Goal: Transaction & Acquisition: Purchase product/service

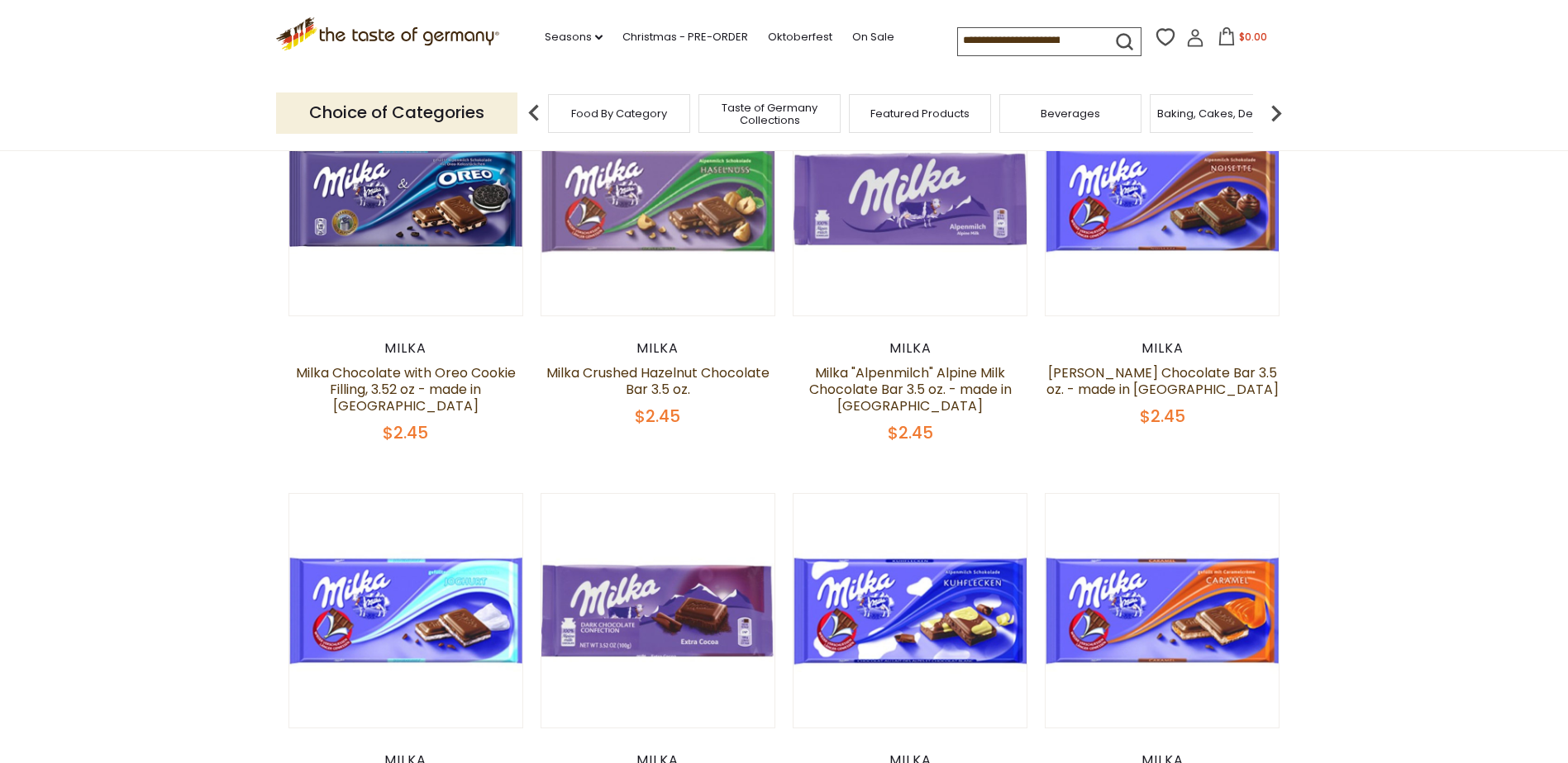
scroll to position [330, 0]
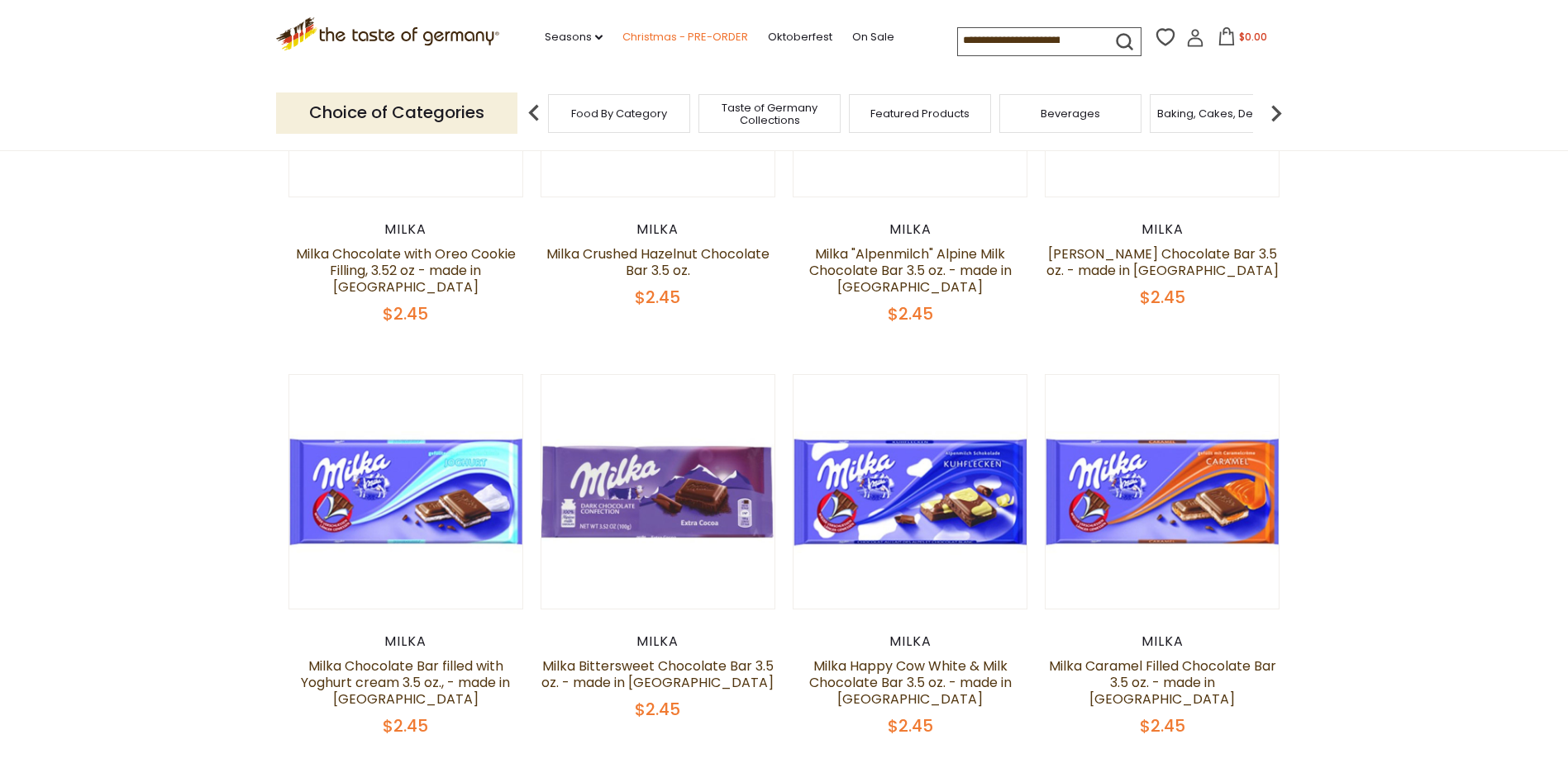
click at [642, 33] on link "Christmas - PRE-ORDER" at bounding box center [685, 37] width 126 height 18
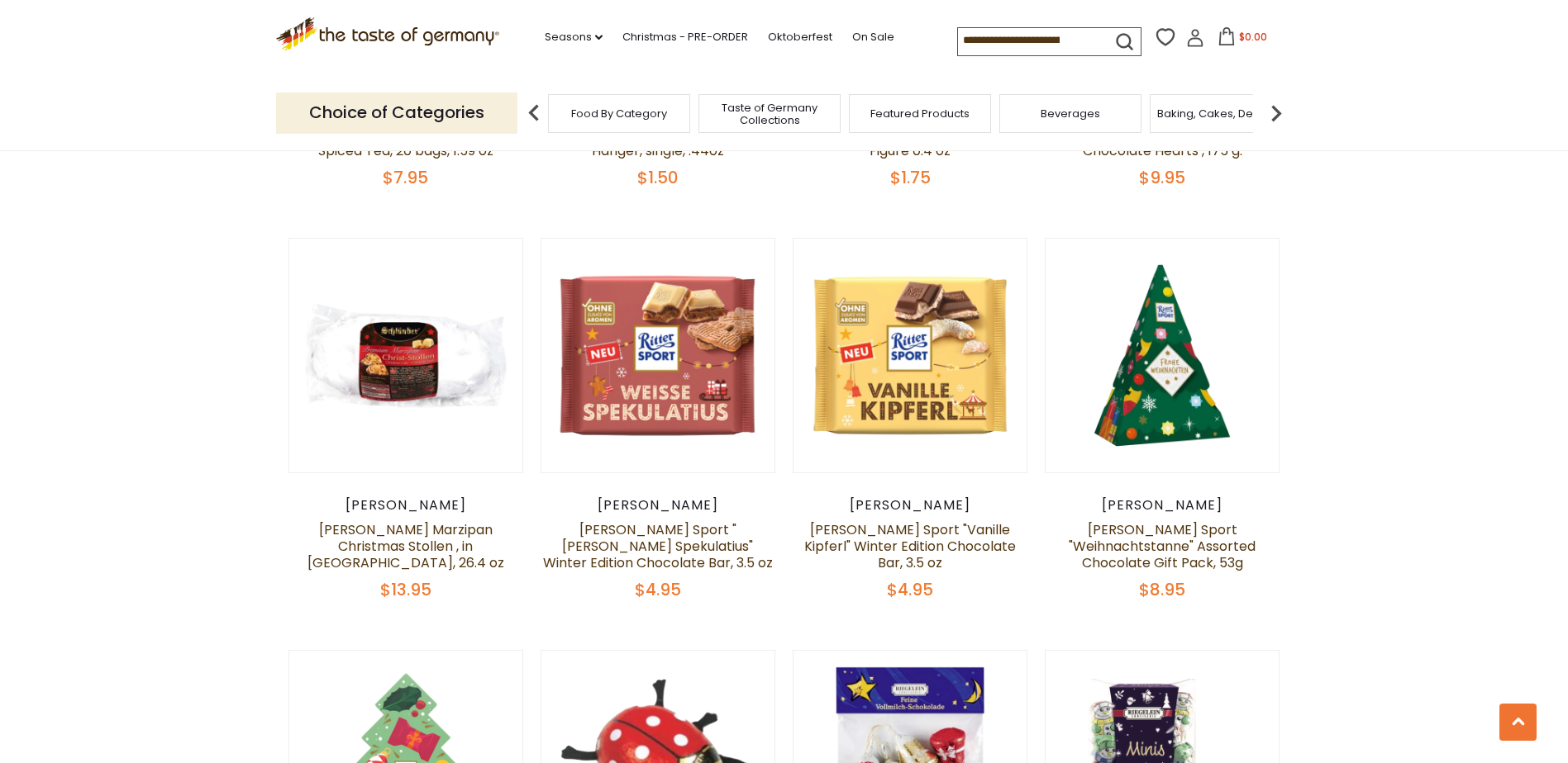
scroll to position [2314, 0]
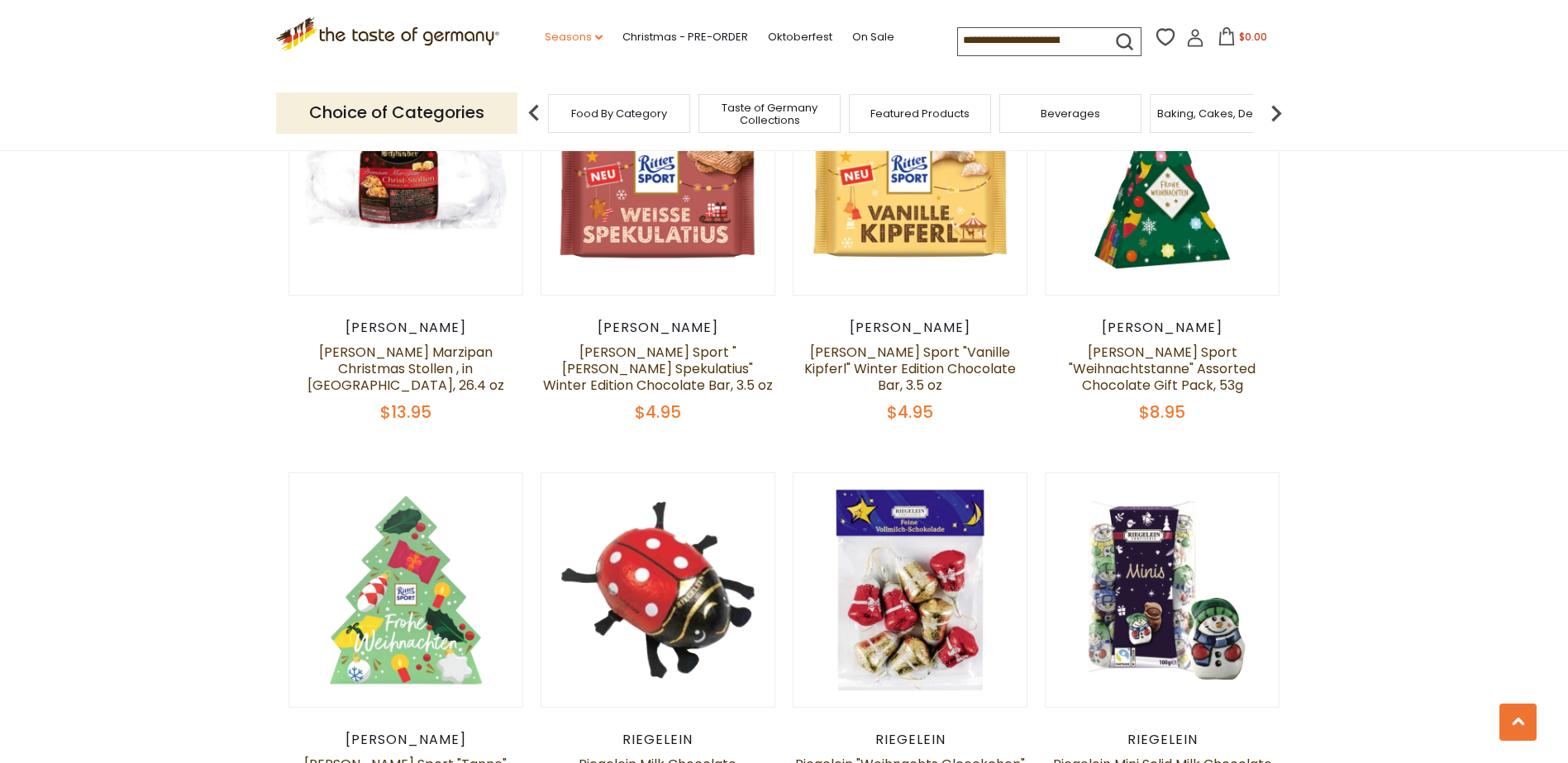
click at [576, 37] on link "Seasons dropdown_arrow" at bounding box center [573, 37] width 58 height 18
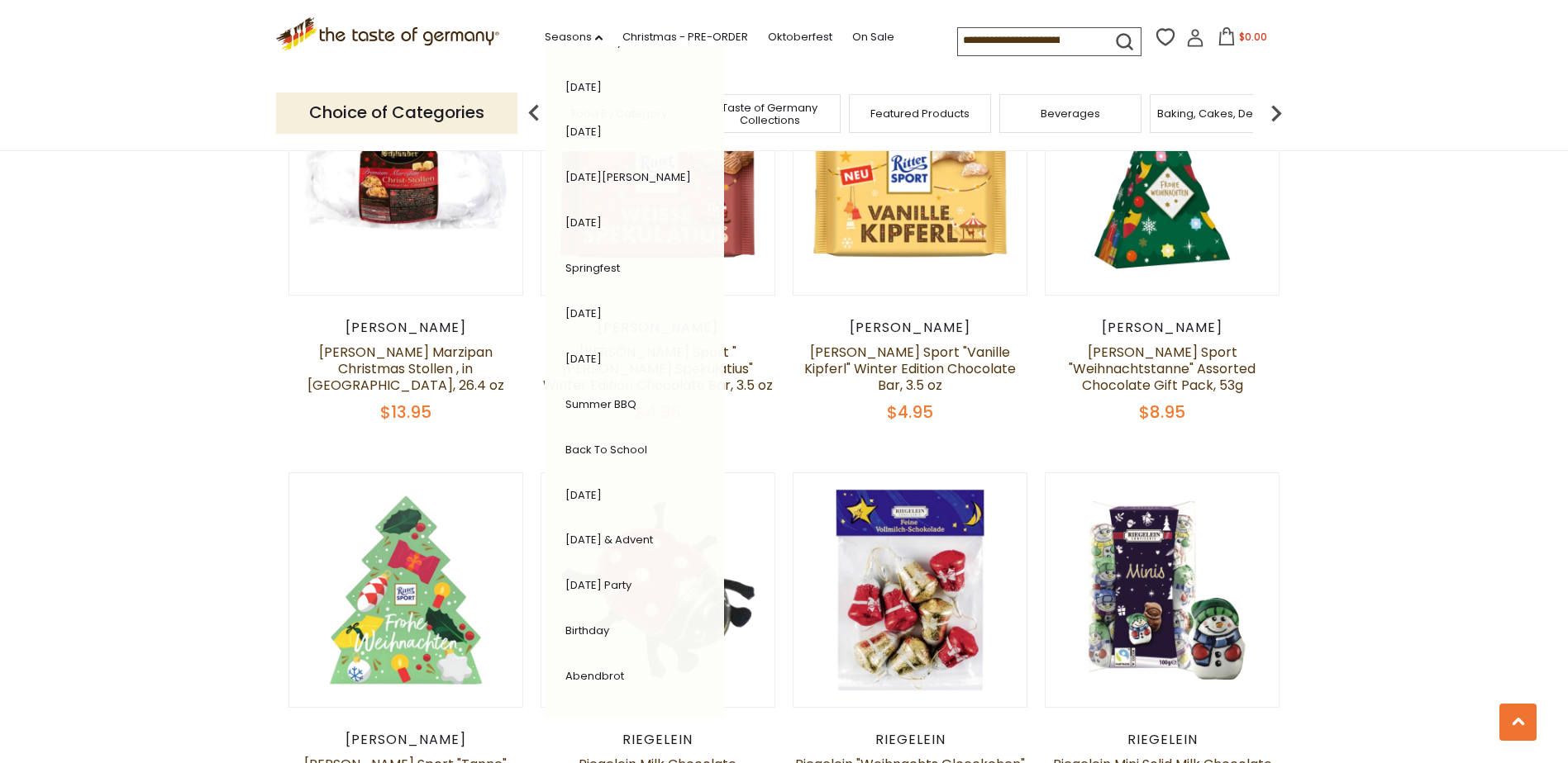
scroll to position [166, 0]
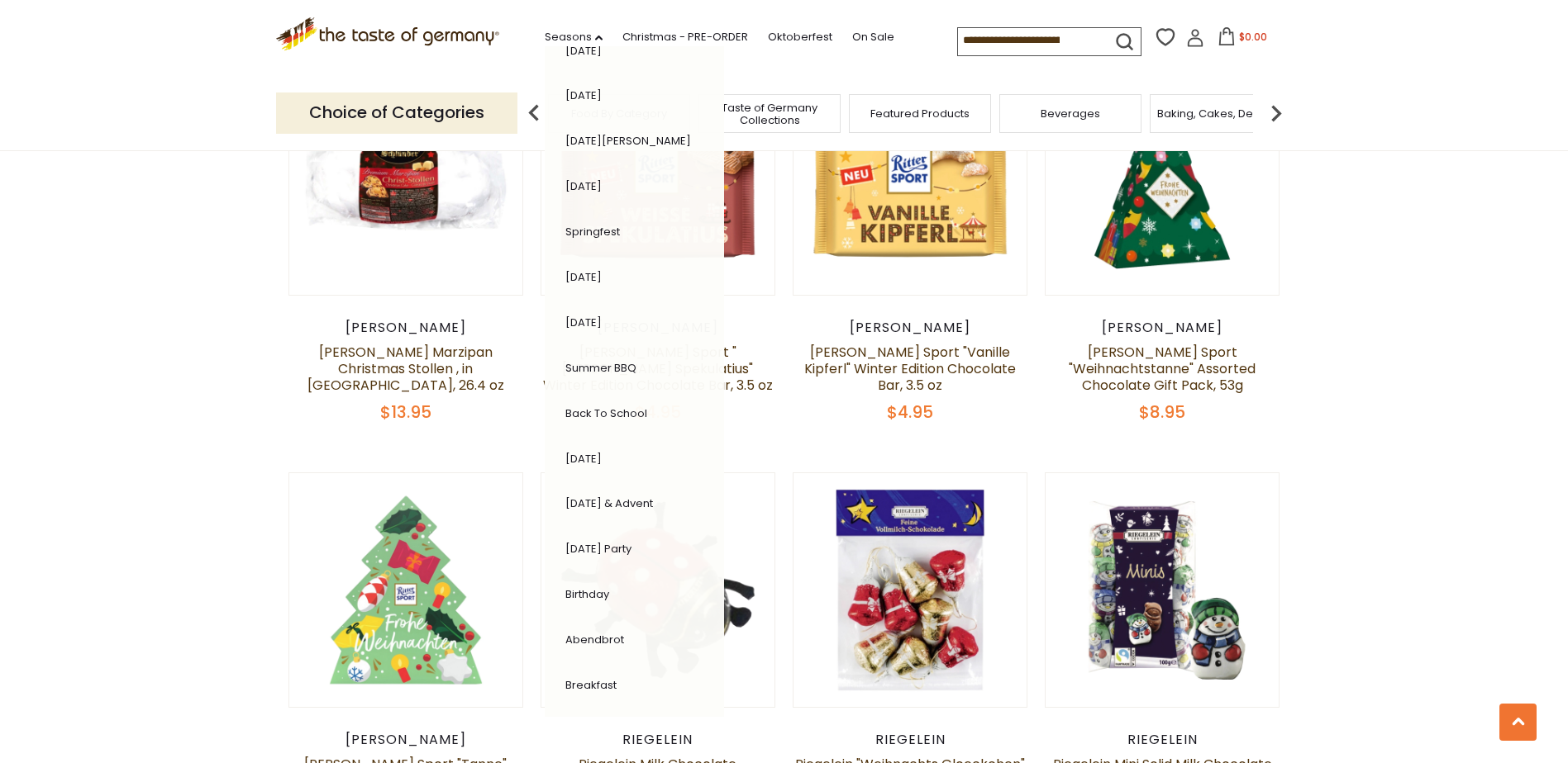
click at [628, 505] on link "[DATE] & Advent" at bounding box center [609, 504] width 88 height 16
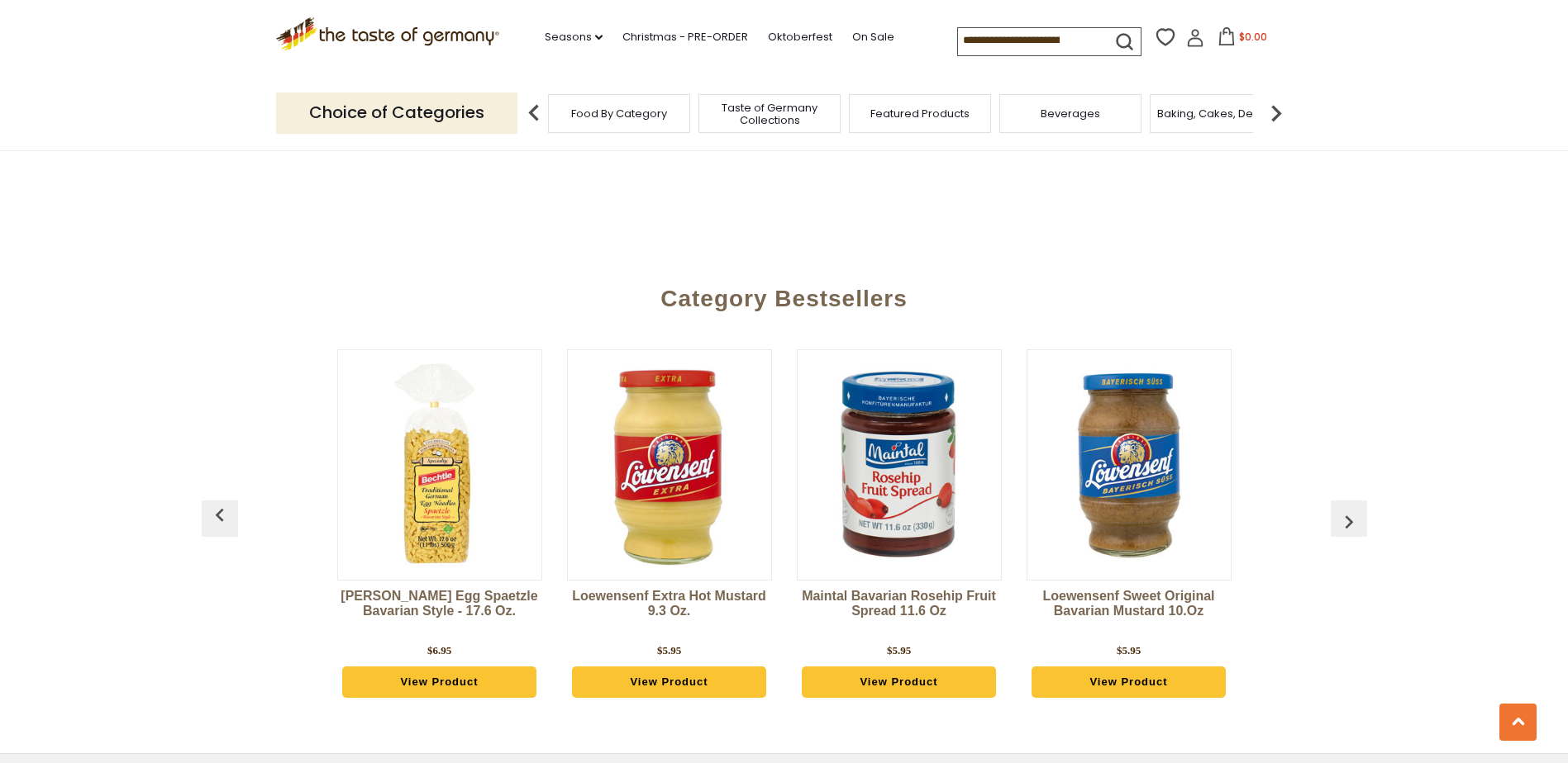
scroll to position [4395, 0]
